Goal: Task Accomplishment & Management: Manage account settings

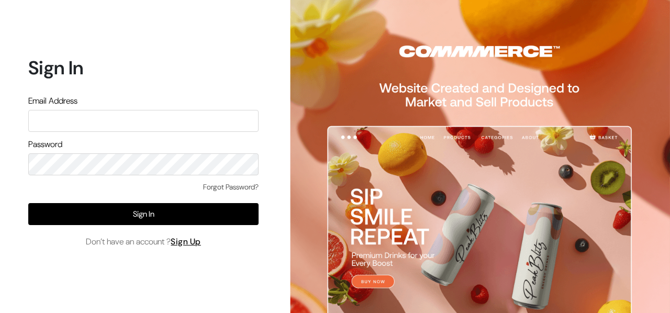
click at [150, 116] on input "text" at bounding box center [143, 121] width 230 height 22
click at [142, 119] on input "text" at bounding box center [143, 121] width 230 height 22
type input "[EMAIL_ADDRESS][DOMAIN_NAME]"
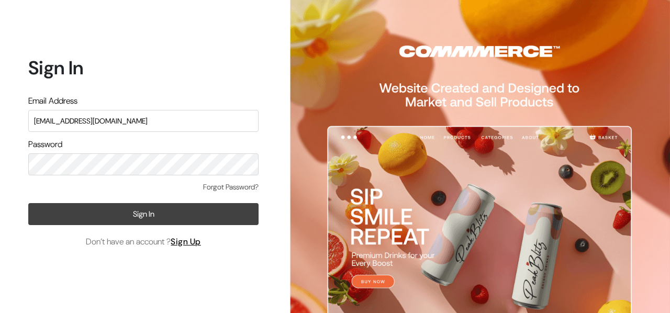
click at [134, 208] on button "Sign In" at bounding box center [143, 214] width 230 height 22
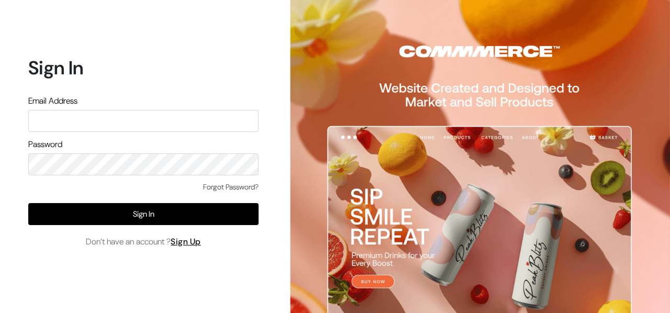
click at [96, 117] on input "text" at bounding box center [143, 121] width 230 height 22
type input "[EMAIL_ADDRESS][DOMAIN_NAME]"
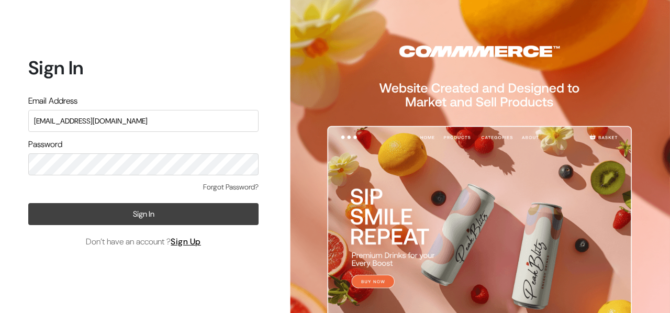
click at [174, 215] on button "Sign In" at bounding box center [143, 214] width 230 height 22
